Goal: Task Accomplishment & Management: Use online tool/utility

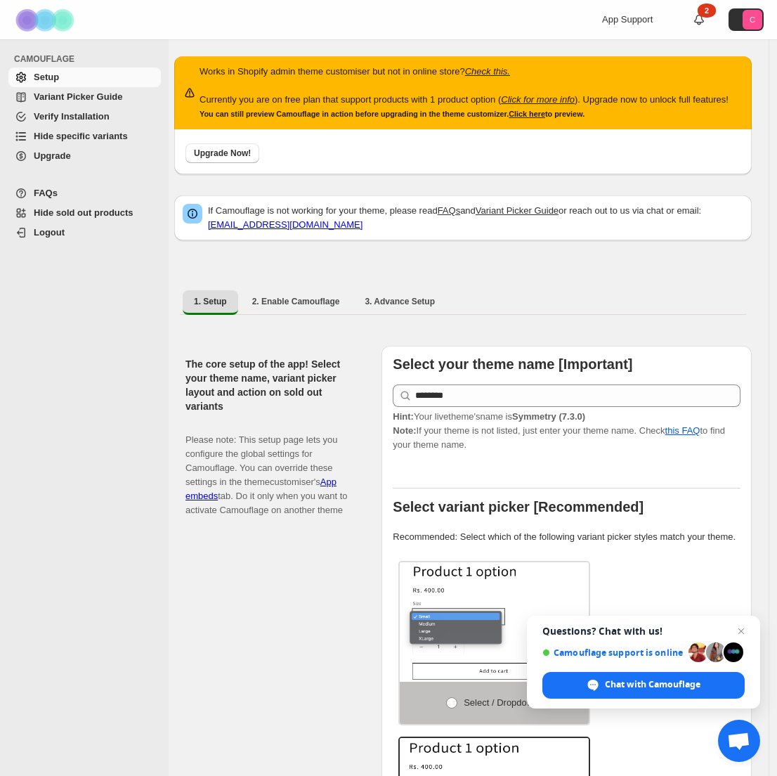
click at [100, 488] on div "CAMOUFLAGE Setup Variant Picker Guide Verify Installation Hide specific variant…" at bounding box center [84, 407] width 169 height 736
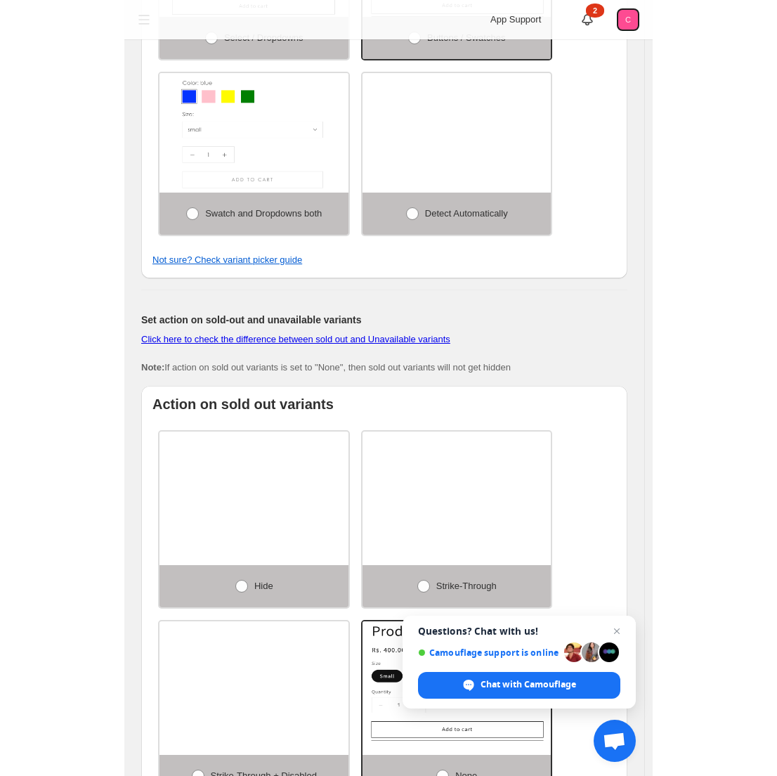
scroll to position [757, 0]
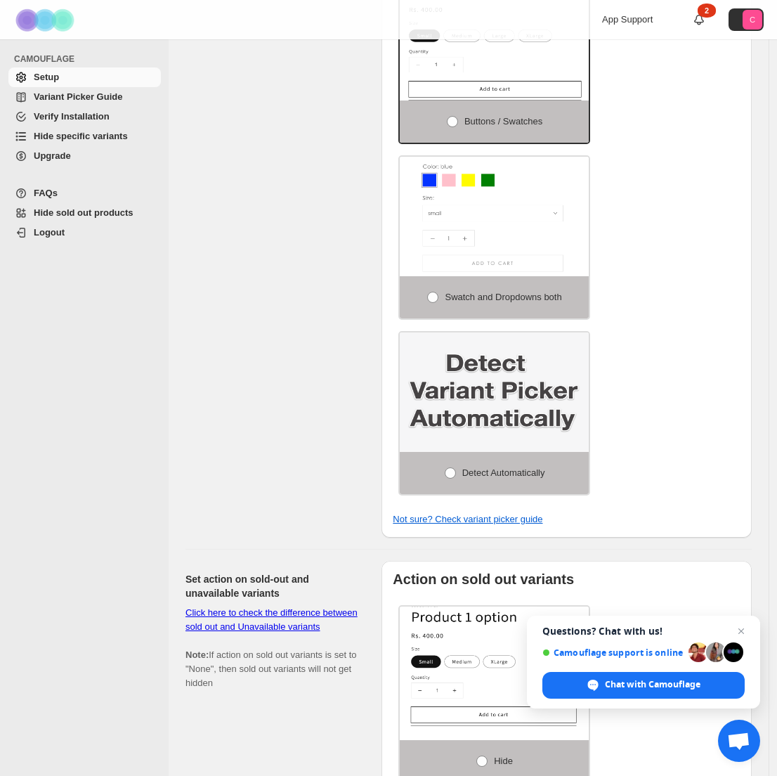
click at [96, 212] on span "Hide sold out products" at bounding box center [84, 212] width 100 height 11
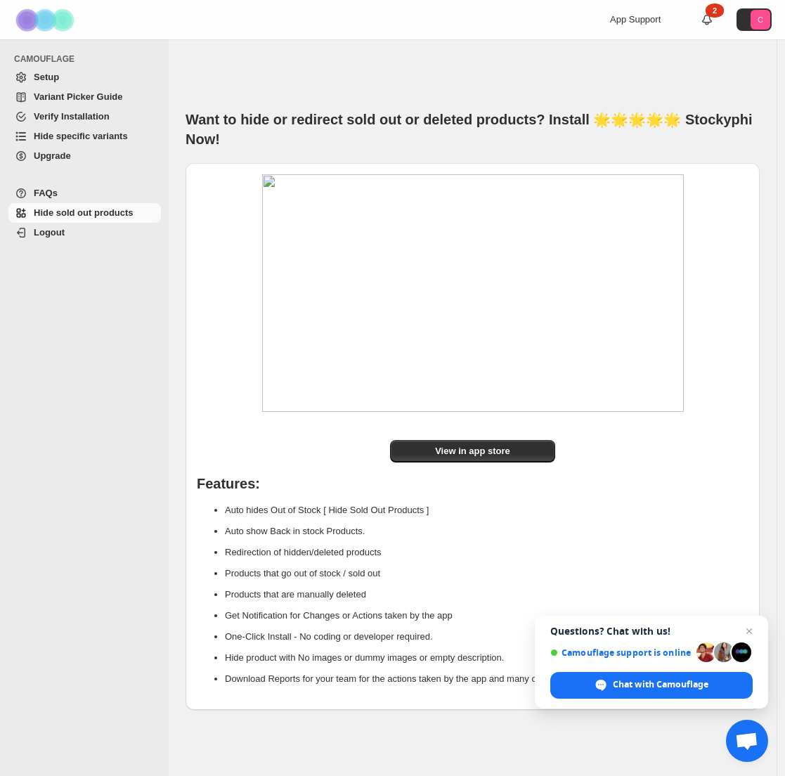
click at [93, 138] on span "Hide specific variants" at bounding box center [81, 136] width 94 height 11
